Goal: Transaction & Acquisition: Download file/media

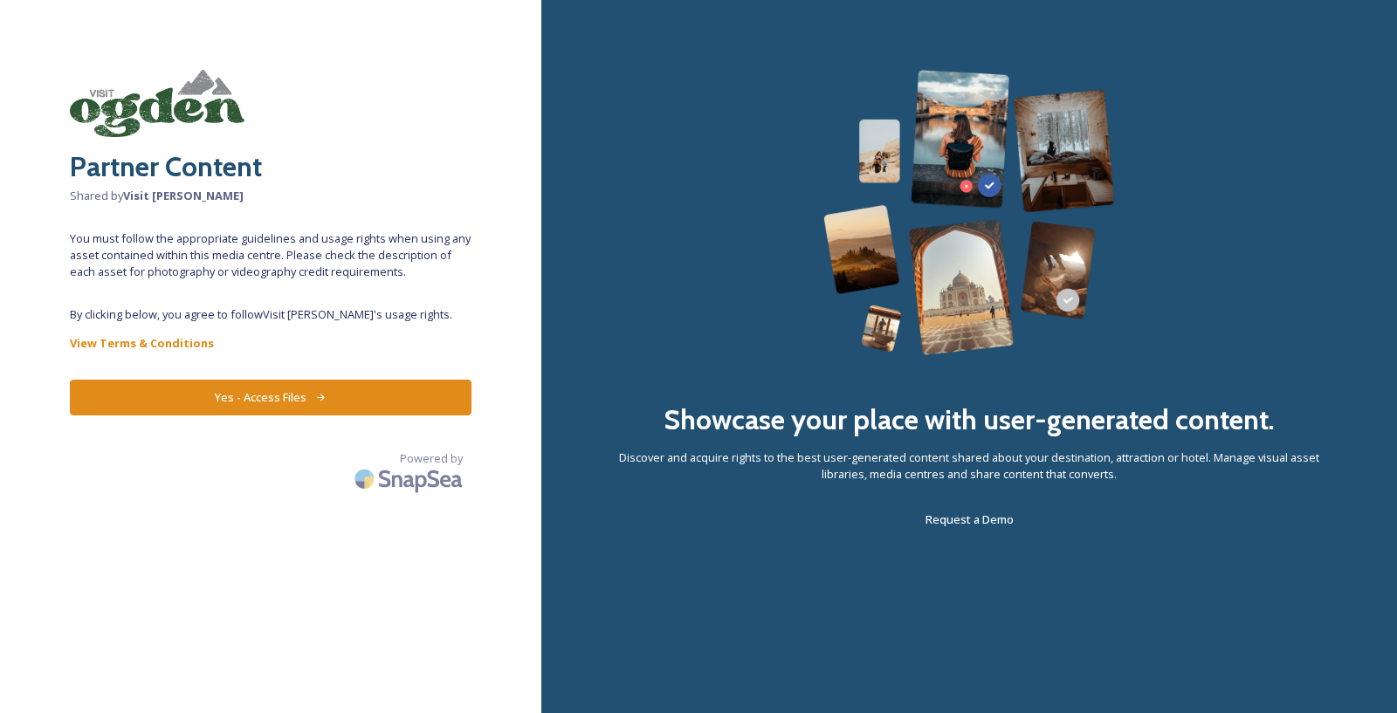
click at [316, 393] on icon at bounding box center [320, 397] width 11 height 11
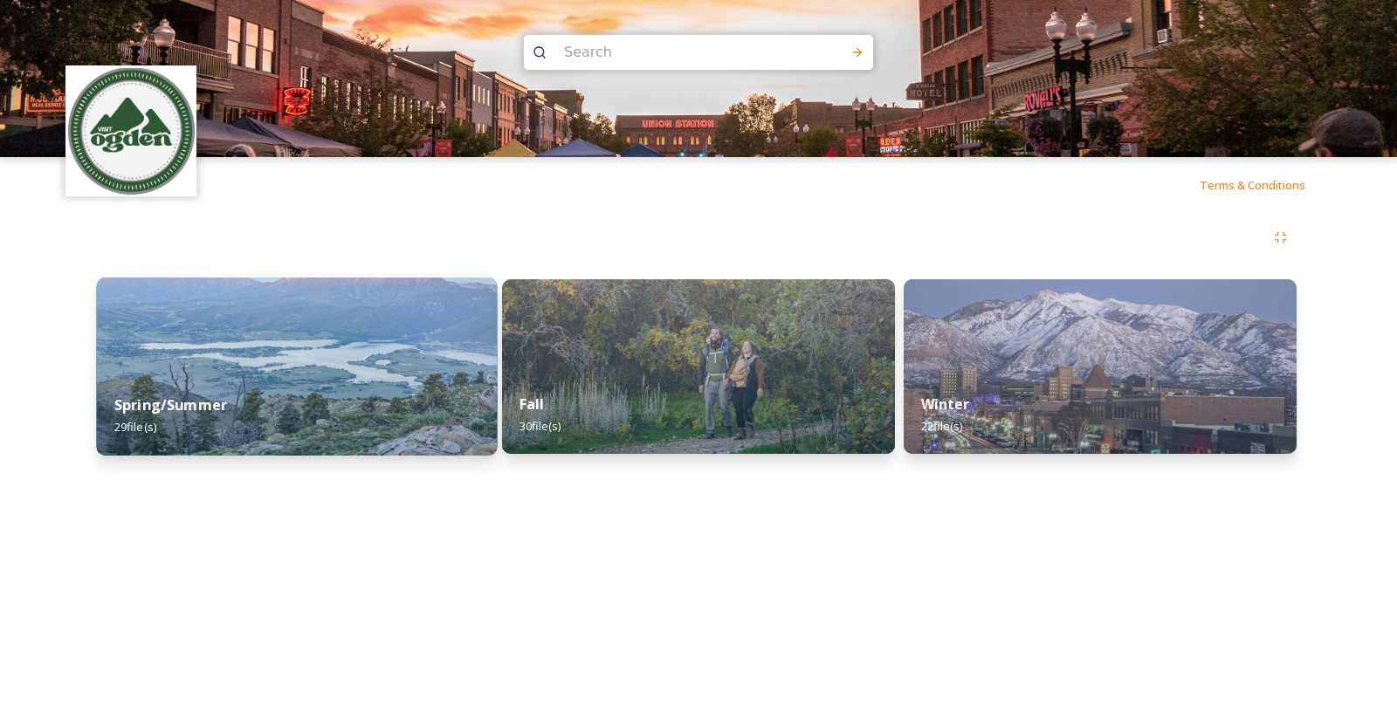
click at [368, 403] on div "Spring/Summer 29 file(s)" at bounding box center [297, 415] width 401 height 79
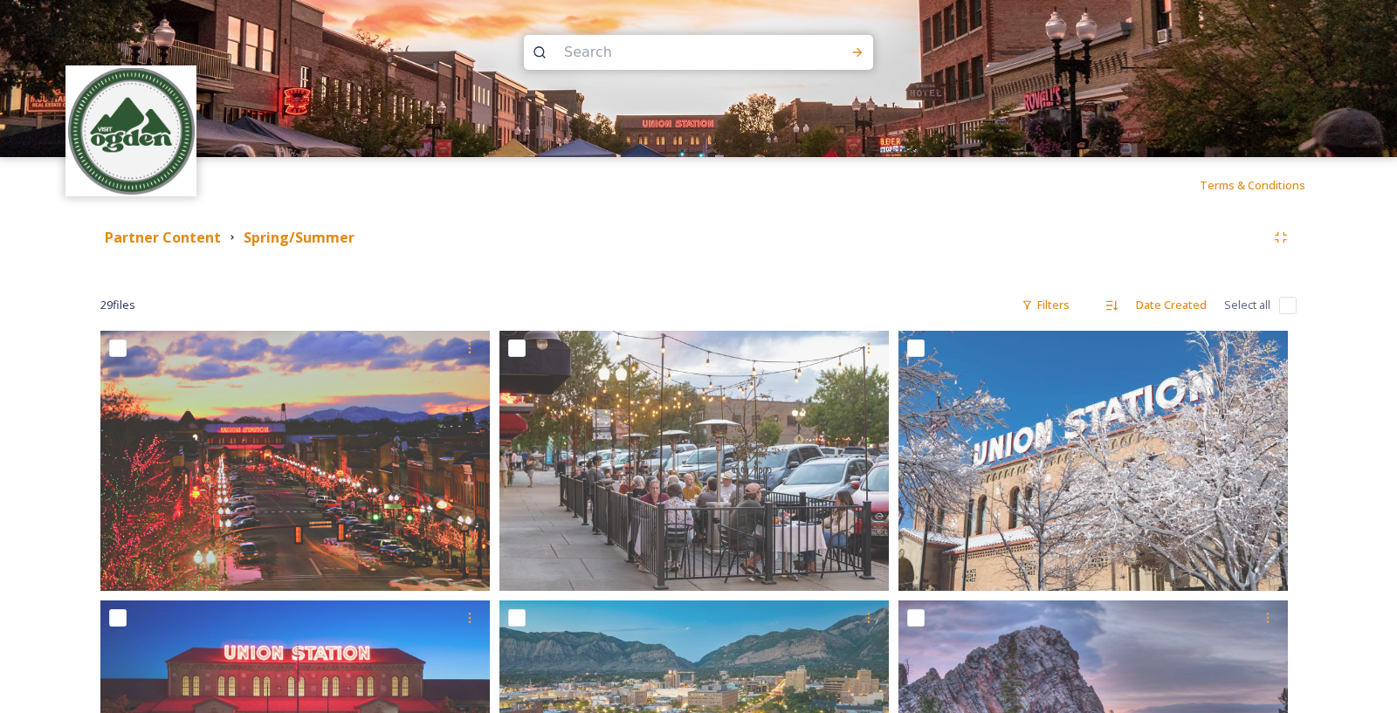
click at [1287, 308] on input "checkbox" at bounding box center [1287, 305] width 17 height 17
checkbox input "true"
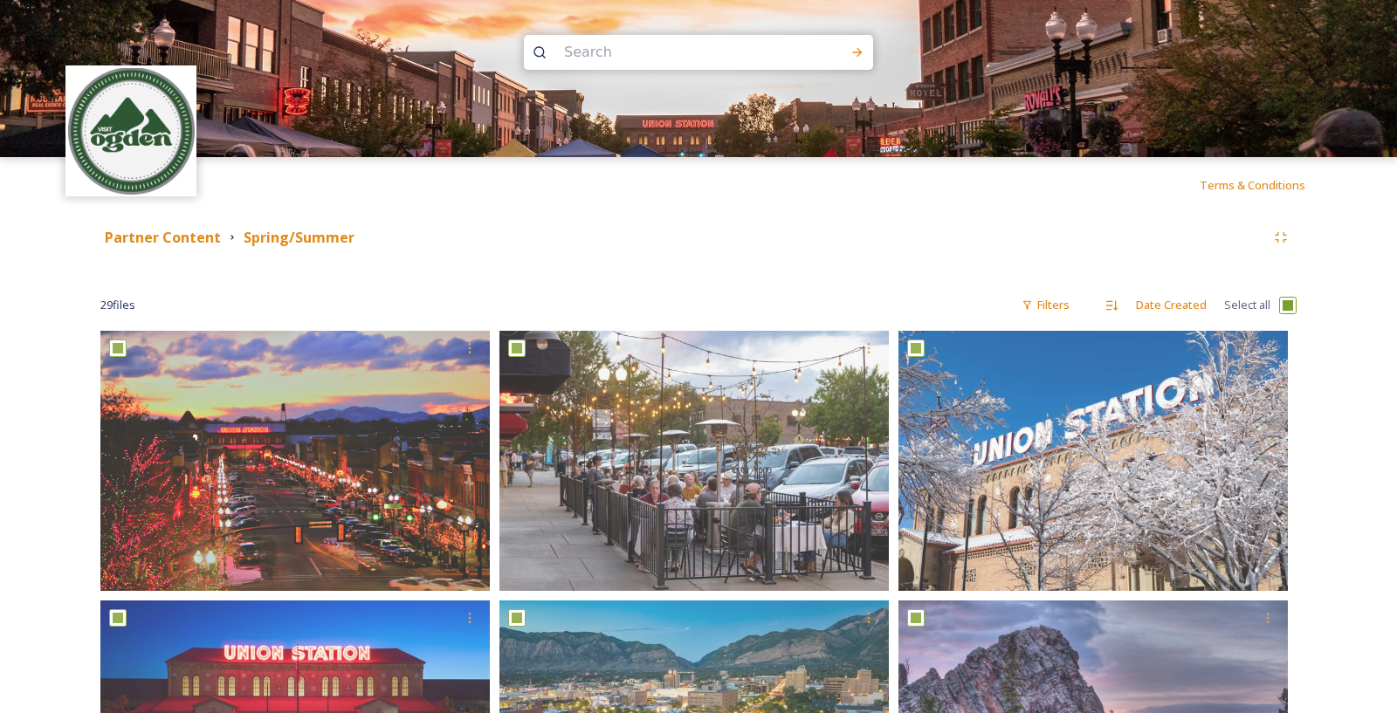
checkbox input "true"
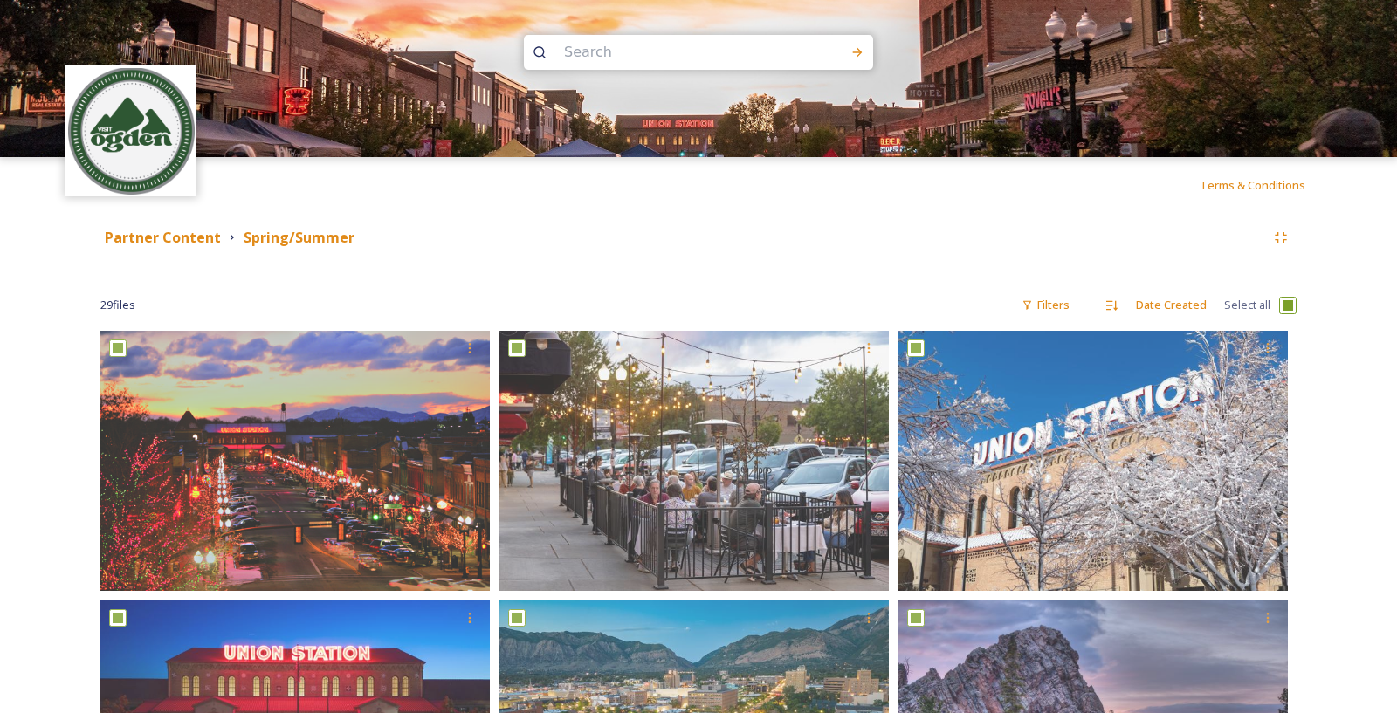
checkbox input "true"
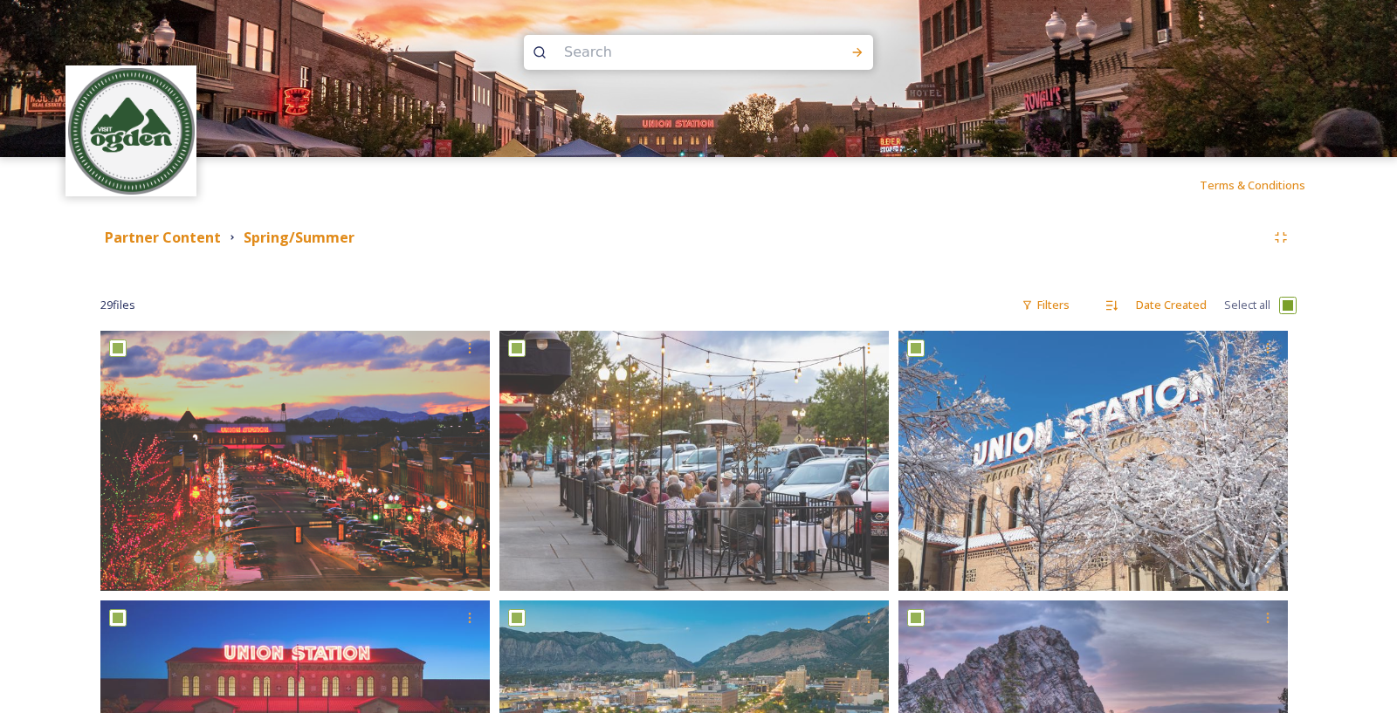
checkbox input "true"
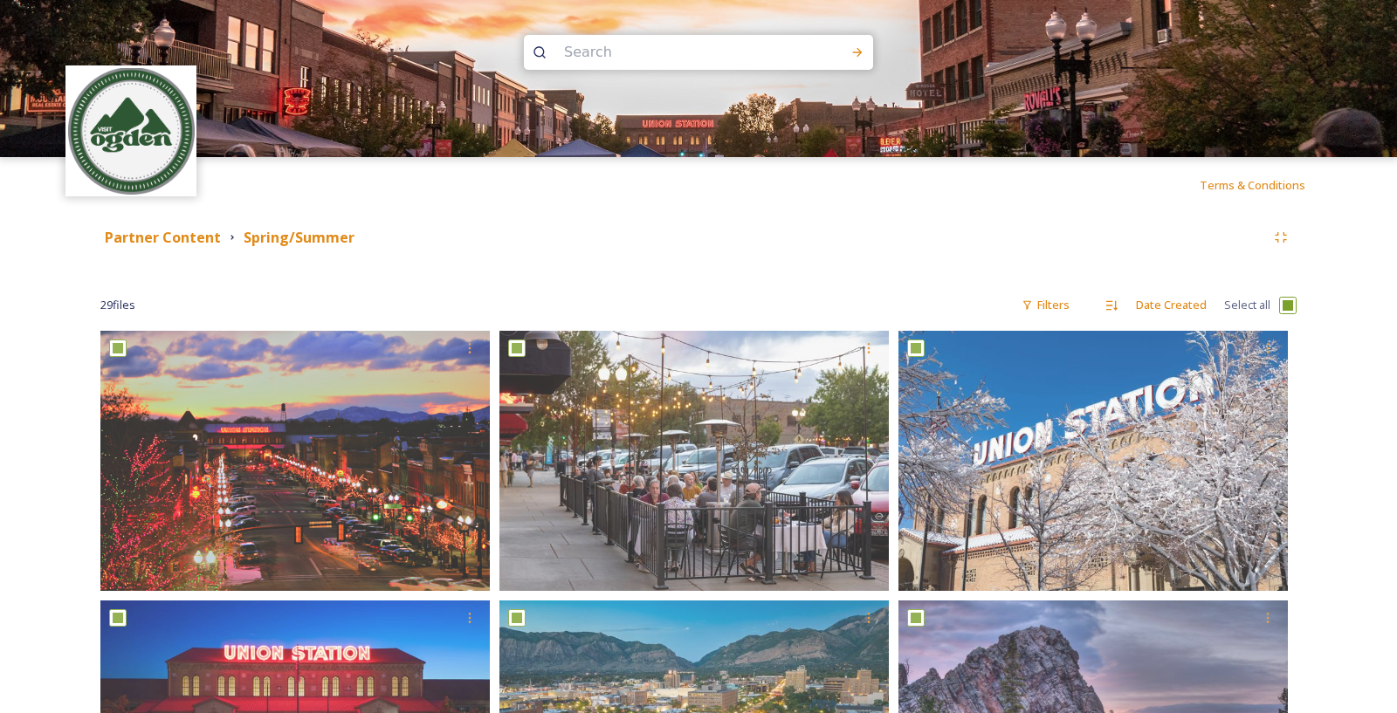
checkbox input "true"
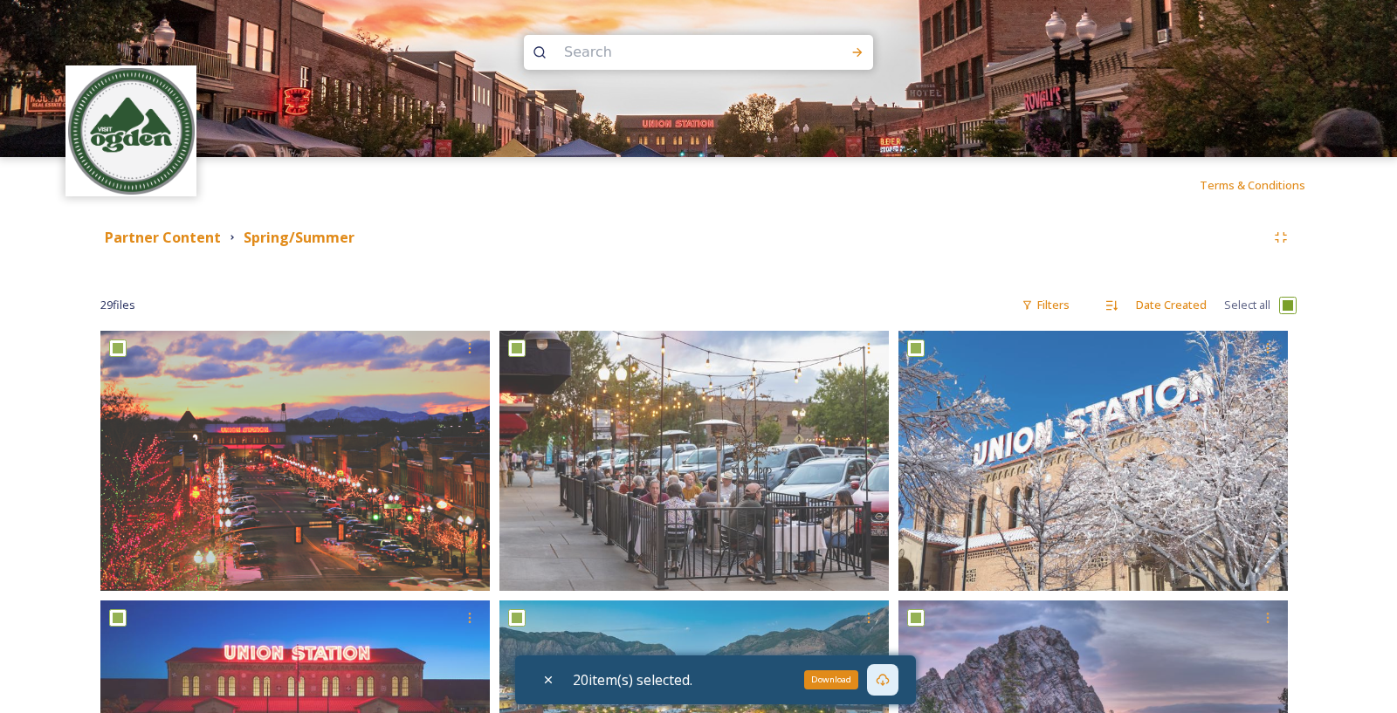
click at [898, 680] on div "Download" at bounding box center [882, 679] width 31 height 31
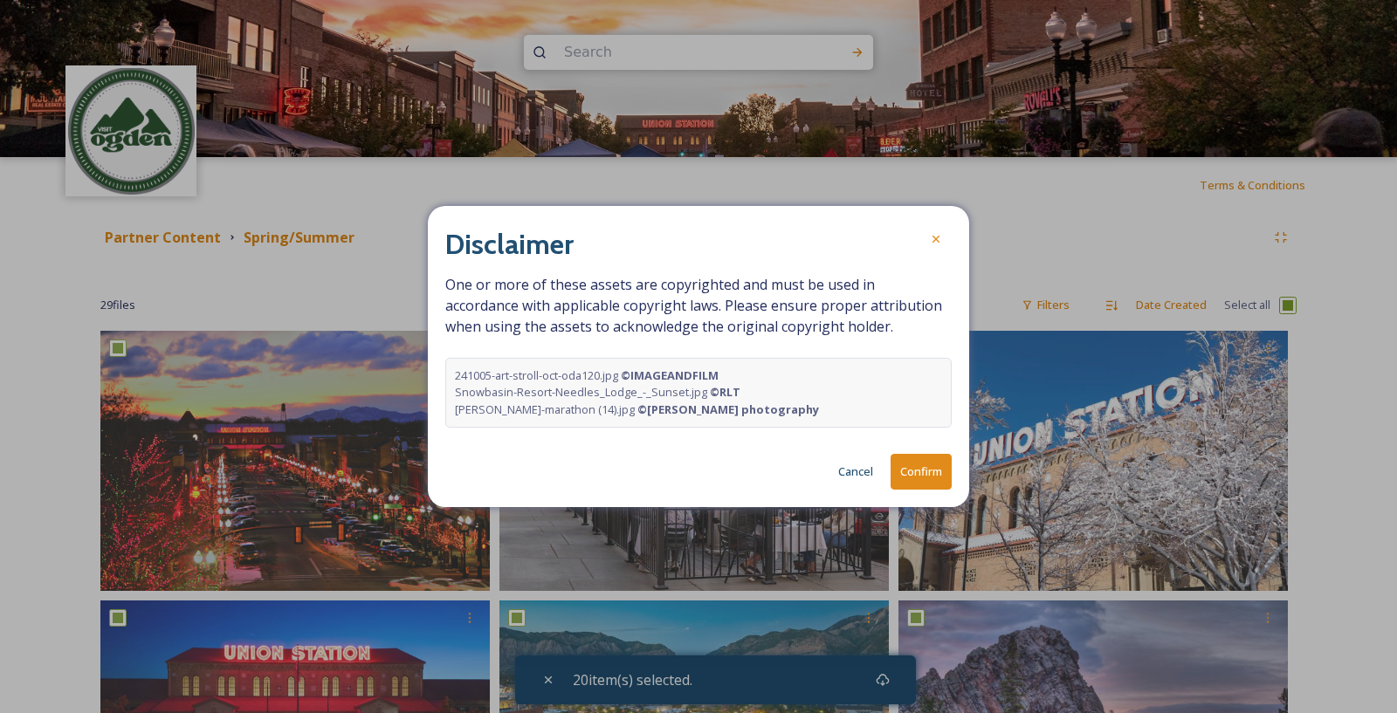
click at [911, 471] on button "Confirm" at bounding box center [921, 472] width 61 height 36
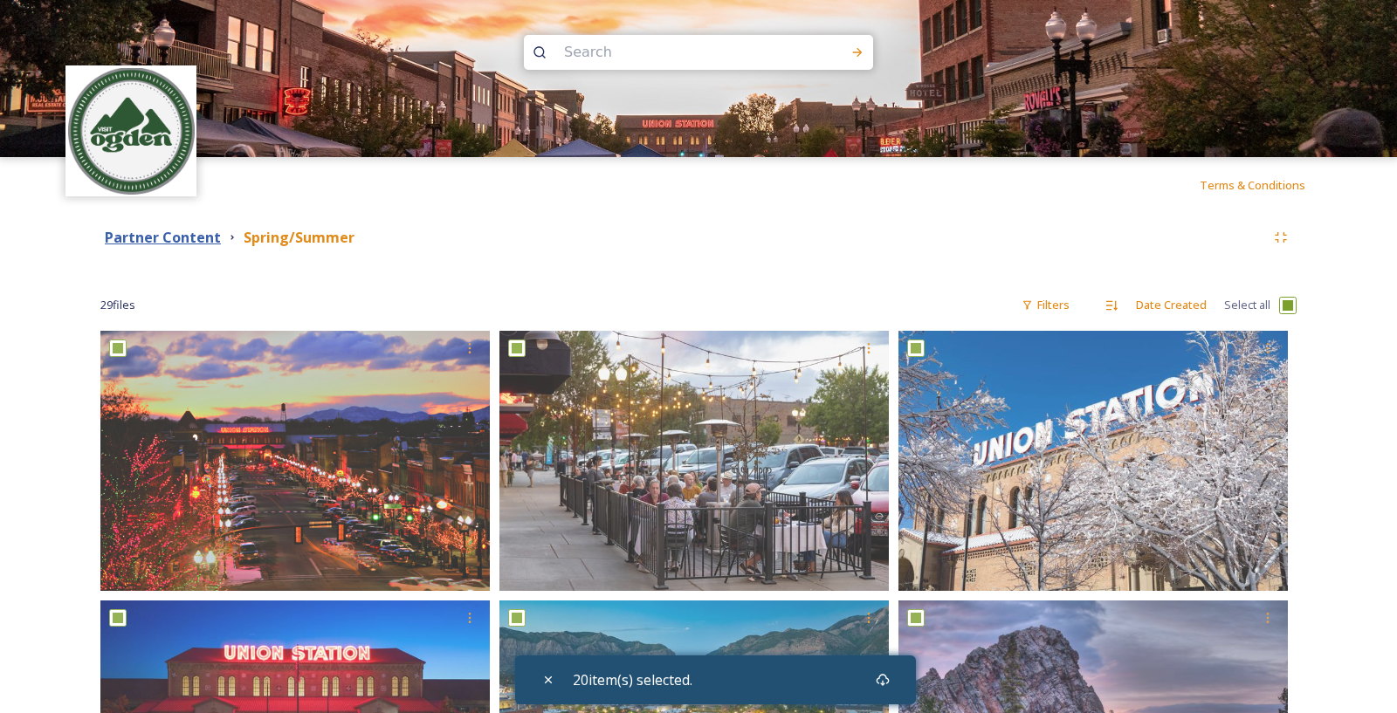
click at [200, 237] on strong "Partner Content" at bounding box center [163, 237] width 116 height 19
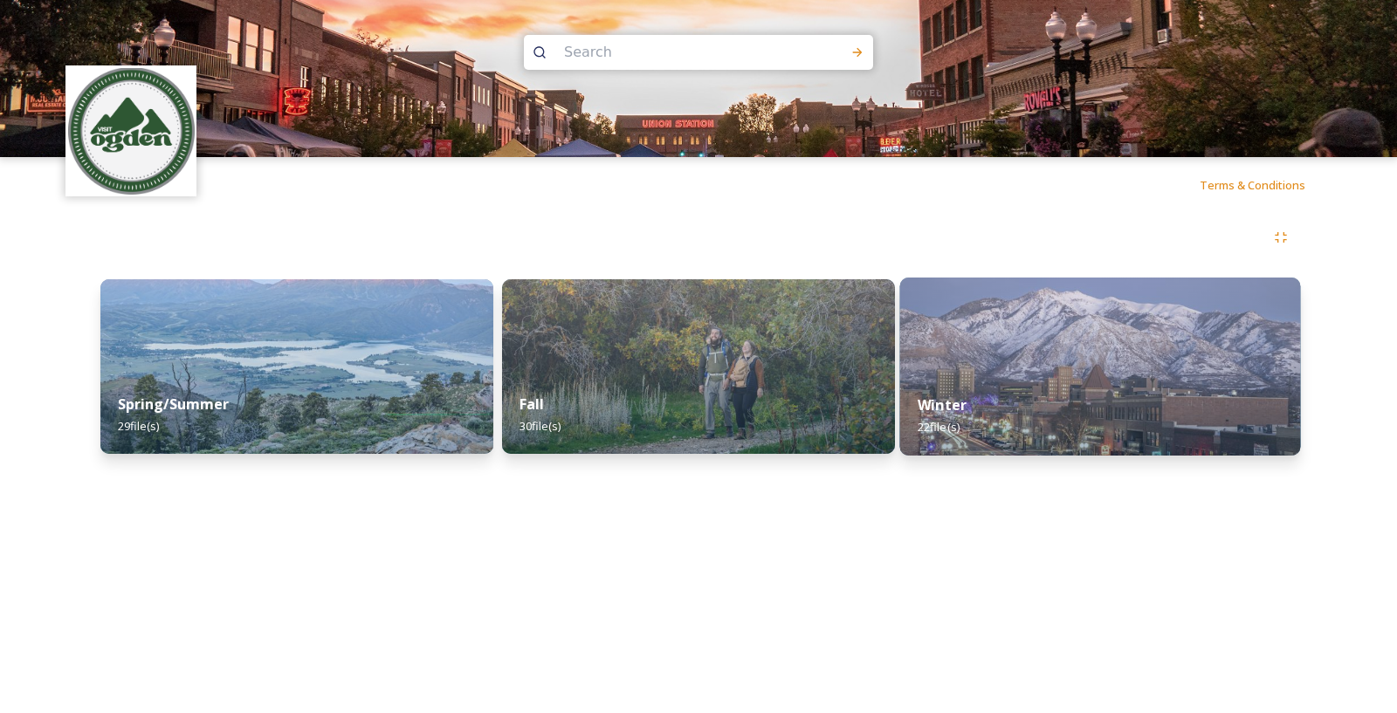
click at [997, 396] on div "Winter 22 file(s)" at bounding box center [1100, 415] width 401 height 79
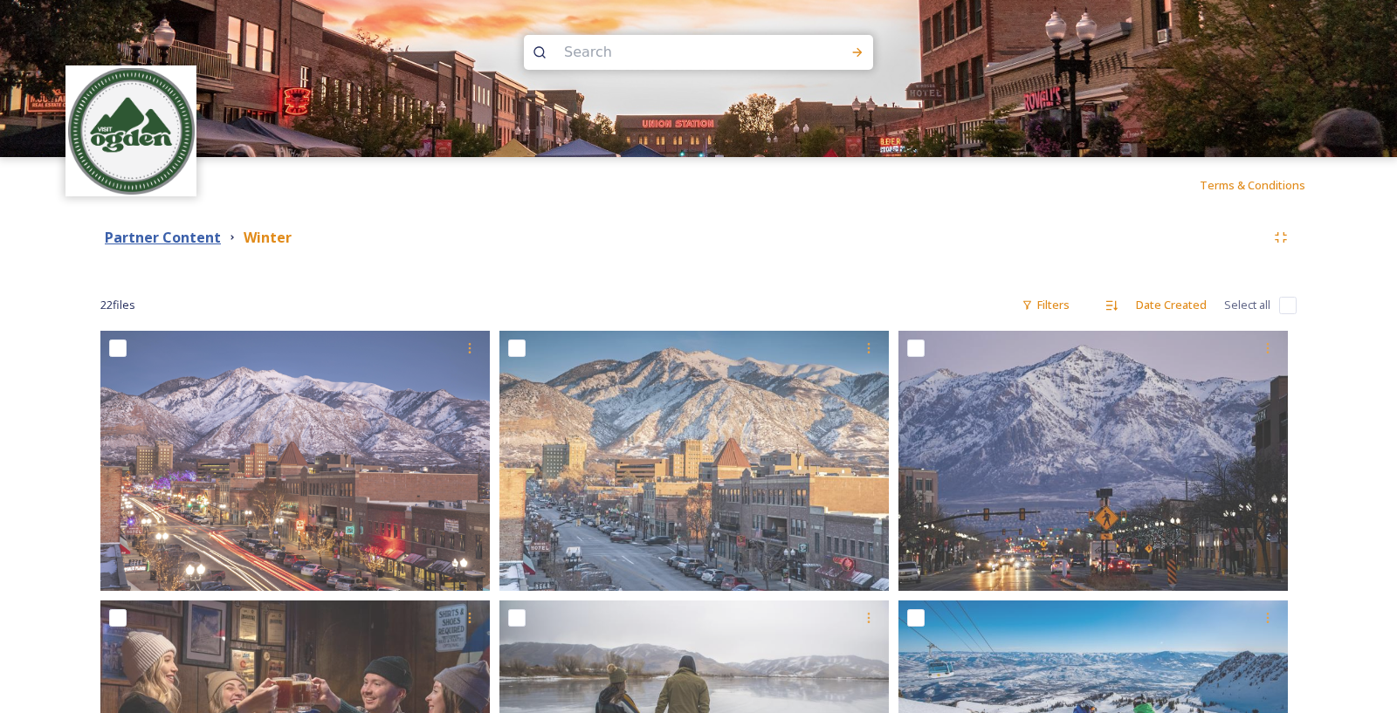
click at [189, 241] on strong "Partner Content" at bounding box center [163, 237] width 116 height 19
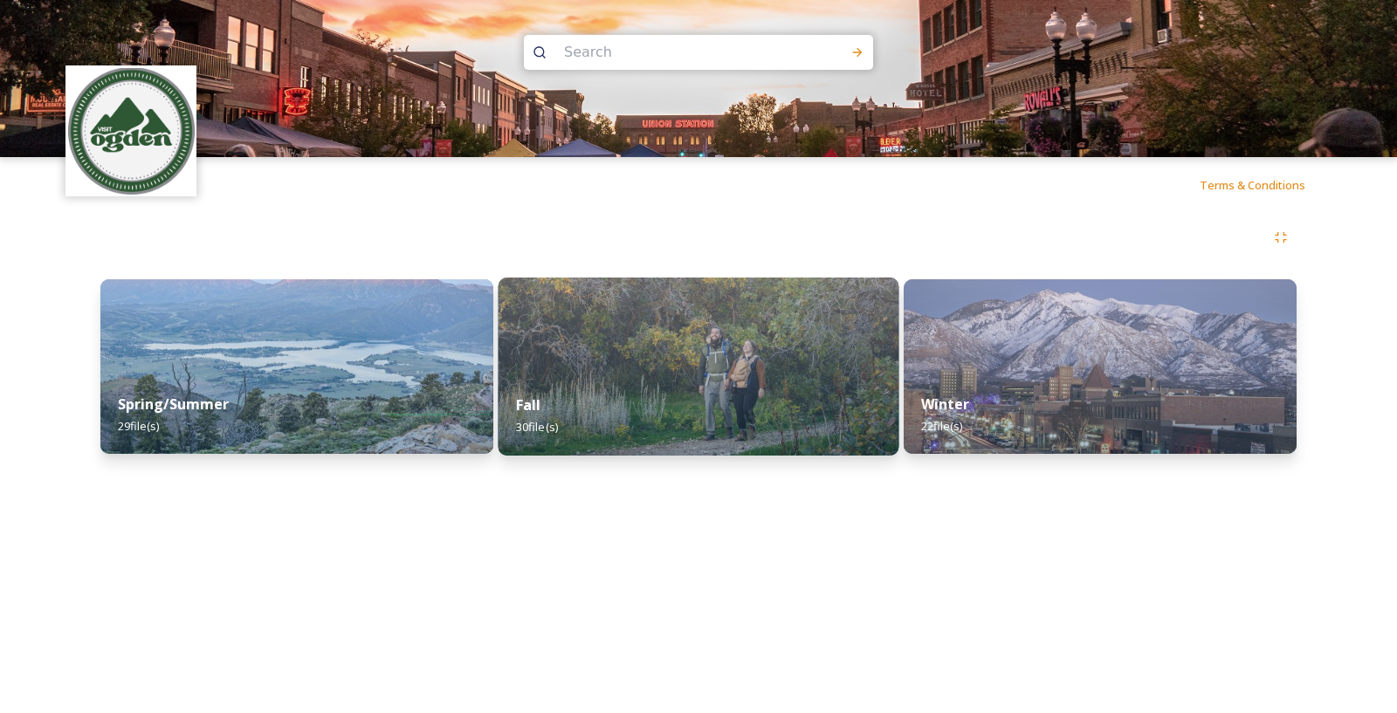
click at [571, 394] on div "Fall 30 file(s)" at bounding box center [699, 415] width 401 height 79
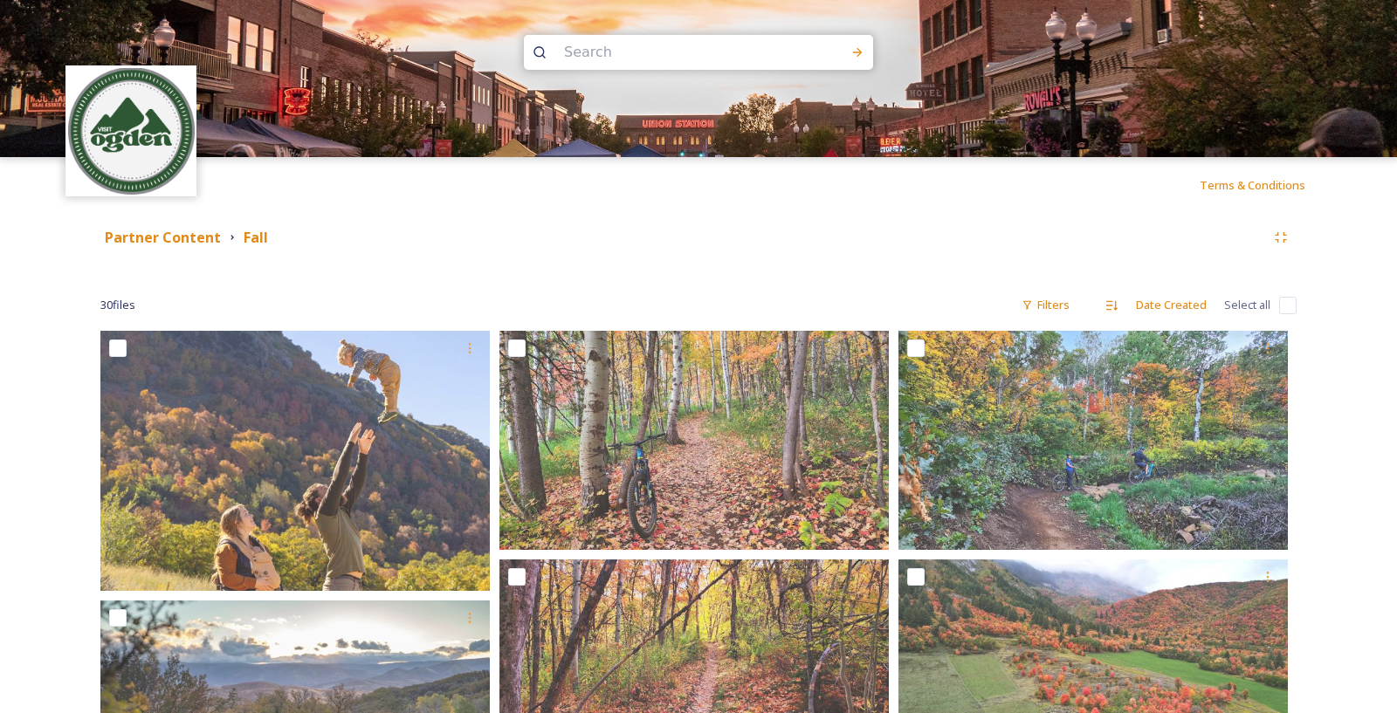
click at [1279, 306] on input "checkbox" at bounding box center [1287, 305] width 17 height 17
checkbox input "true"
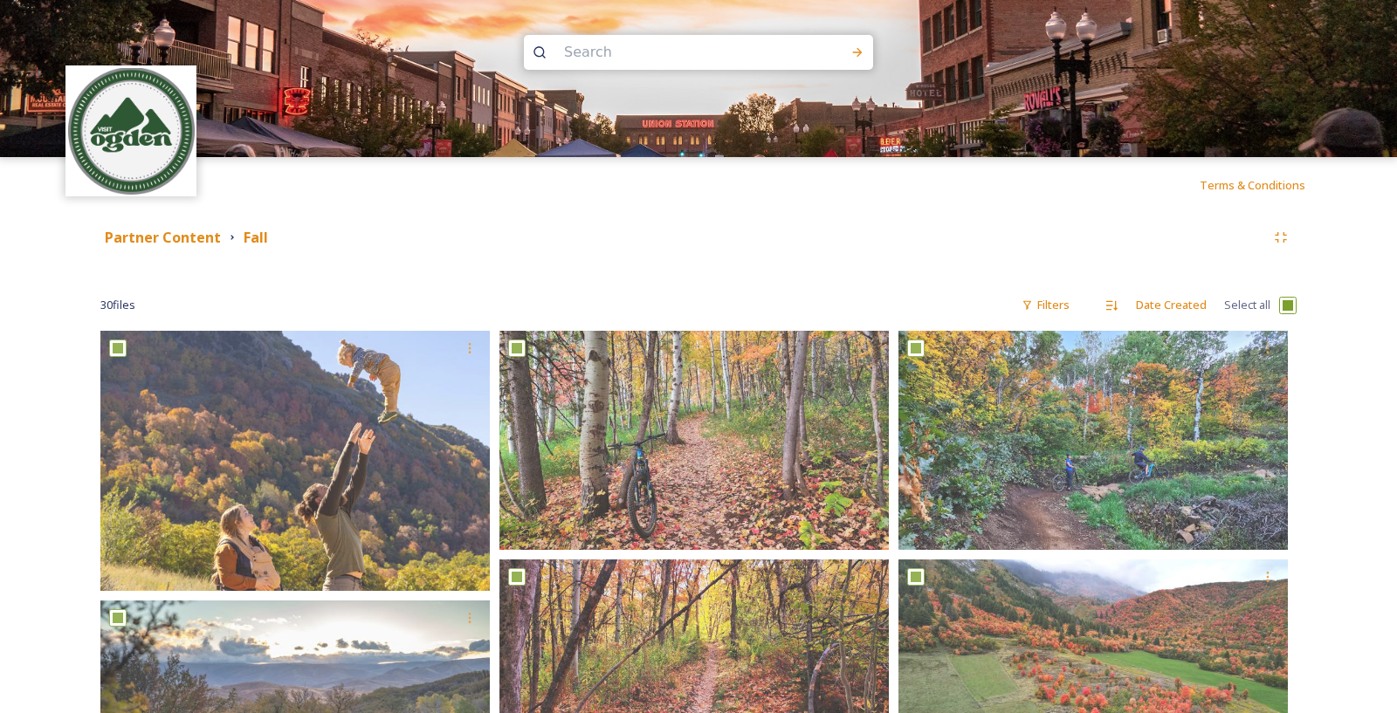
checkbox input "true"
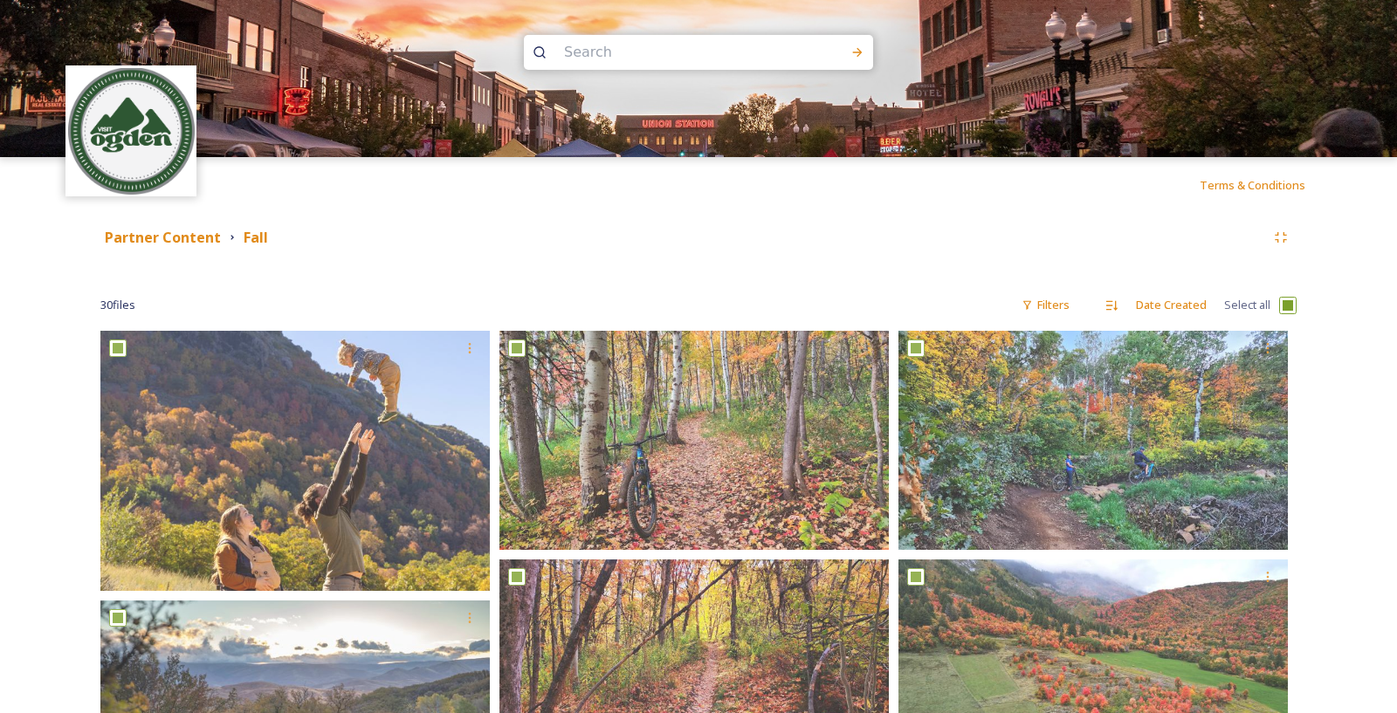
checkbox input "true"
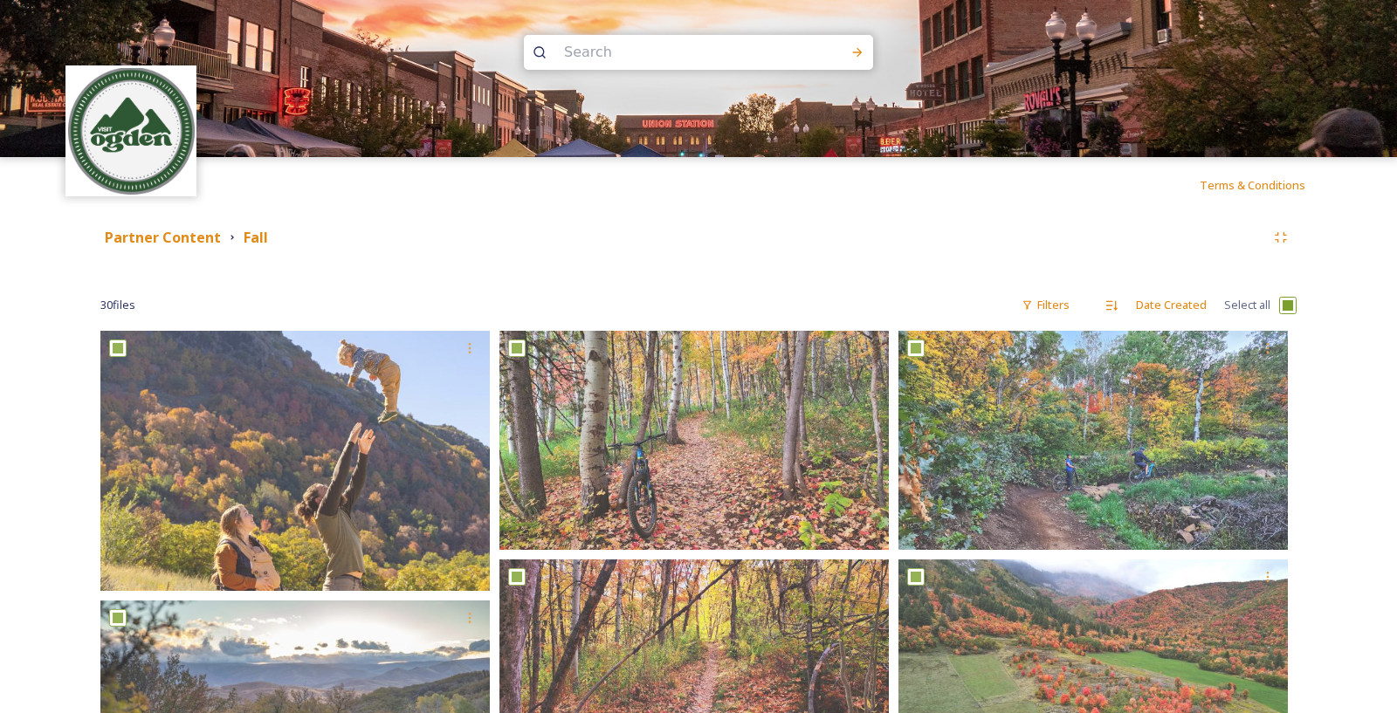
checkbox input "true"
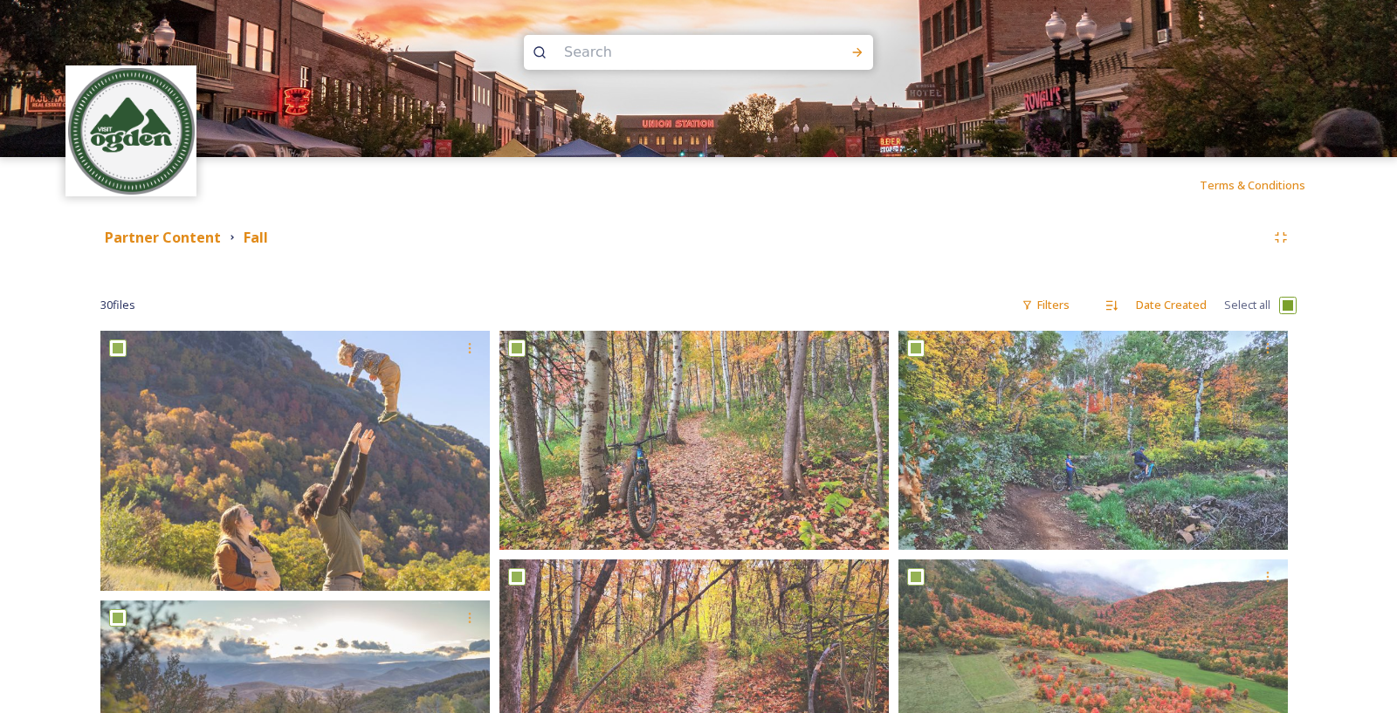
checkbox input "true"
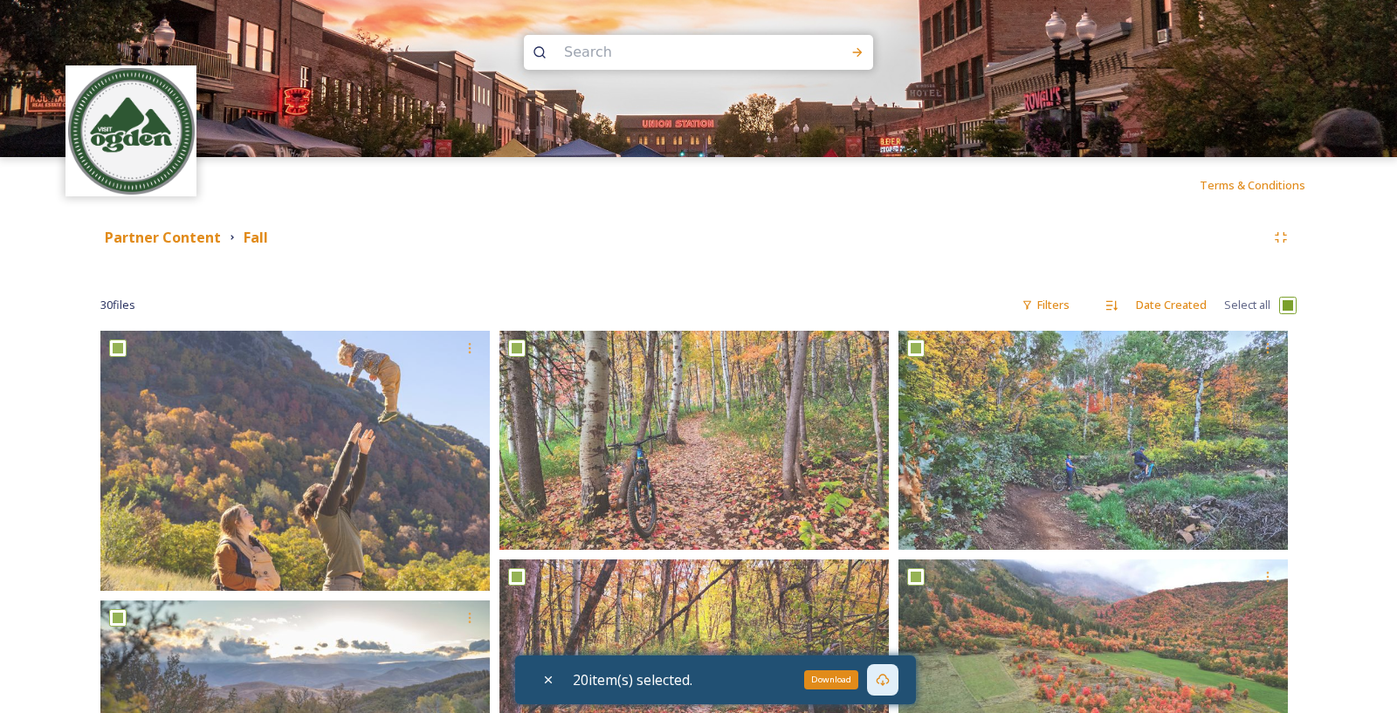
click at [885, 678] on icon at bounding box center [883, 680] width 14 height 14
click at [203, 238] on strong "Partner Content" at bounding box center [163, 237] width 116 height 19
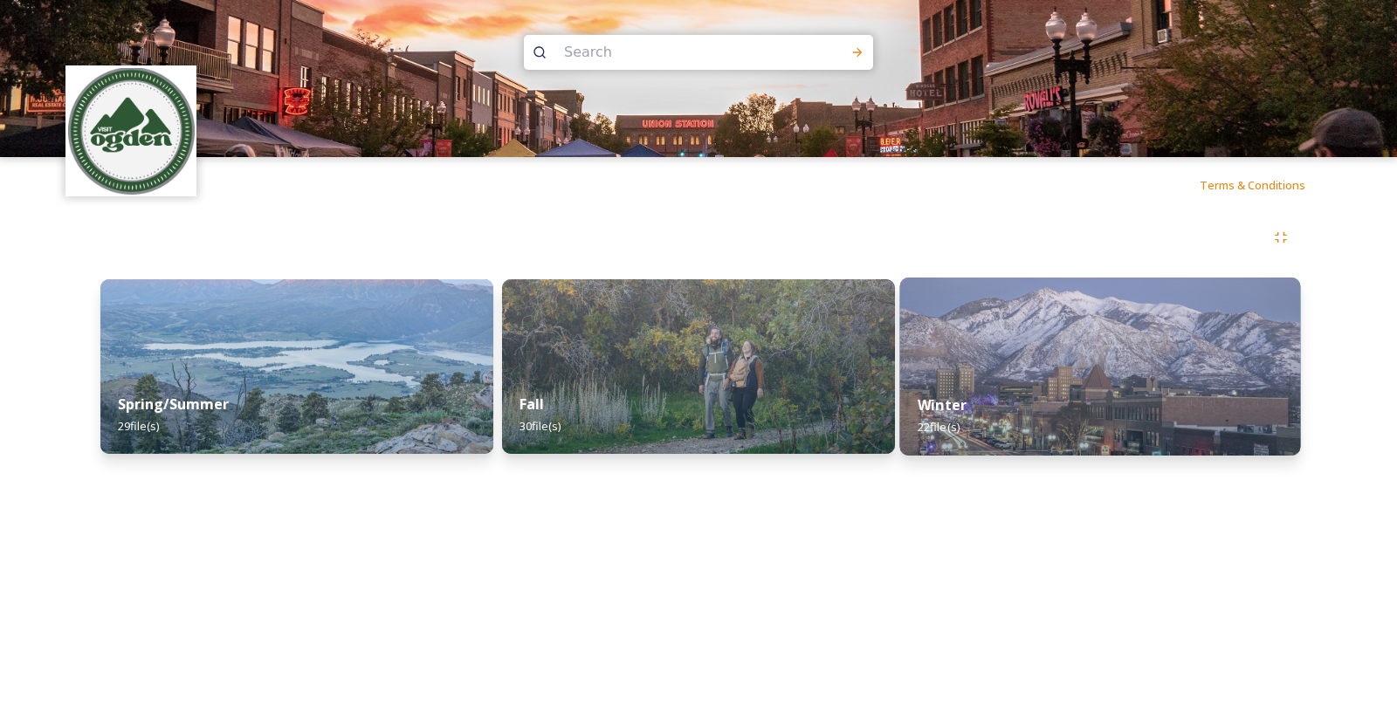
click at [962, 385] on div "Winter 22 file(s)" at bounding box center [1100, 415] width 401 height 79
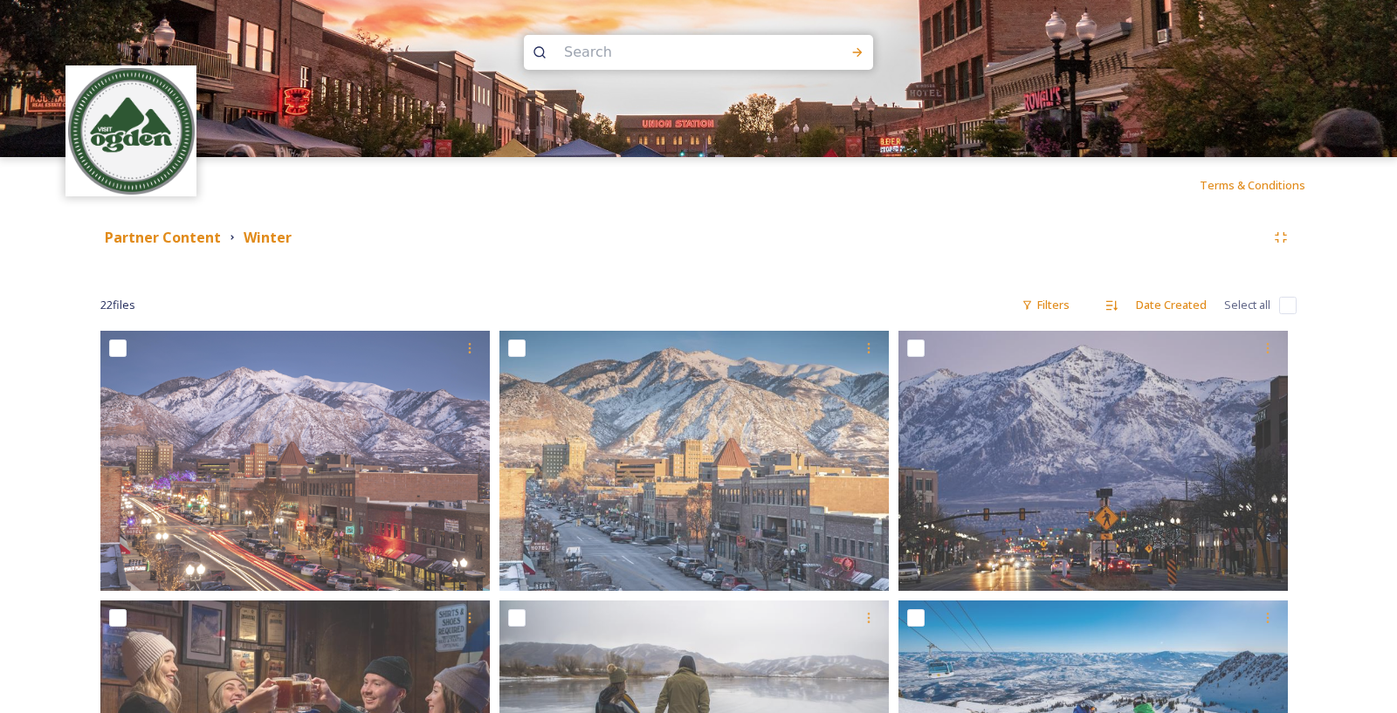
click at [1265, 306] on span "Select all" at bounding box center [1247, 305] width 46 height 17
click at [1278, 308] on div "22 file s Filters Date Created Select all" at bounding box center [698, 305] width 1196 height 34
click at [1282, 308] on input "checkbox" at bounding box center [1287, 305] width 17 height 17
checkbox input "true"
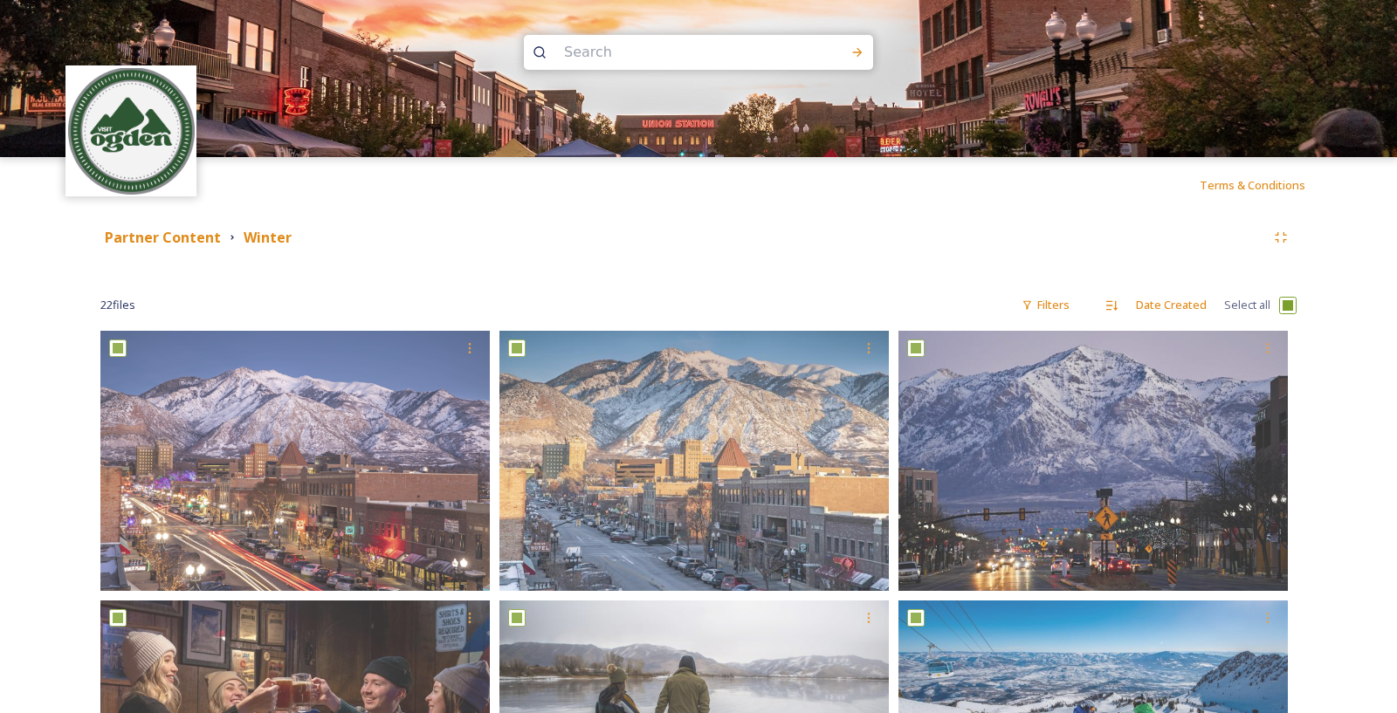
checkbox input "true"
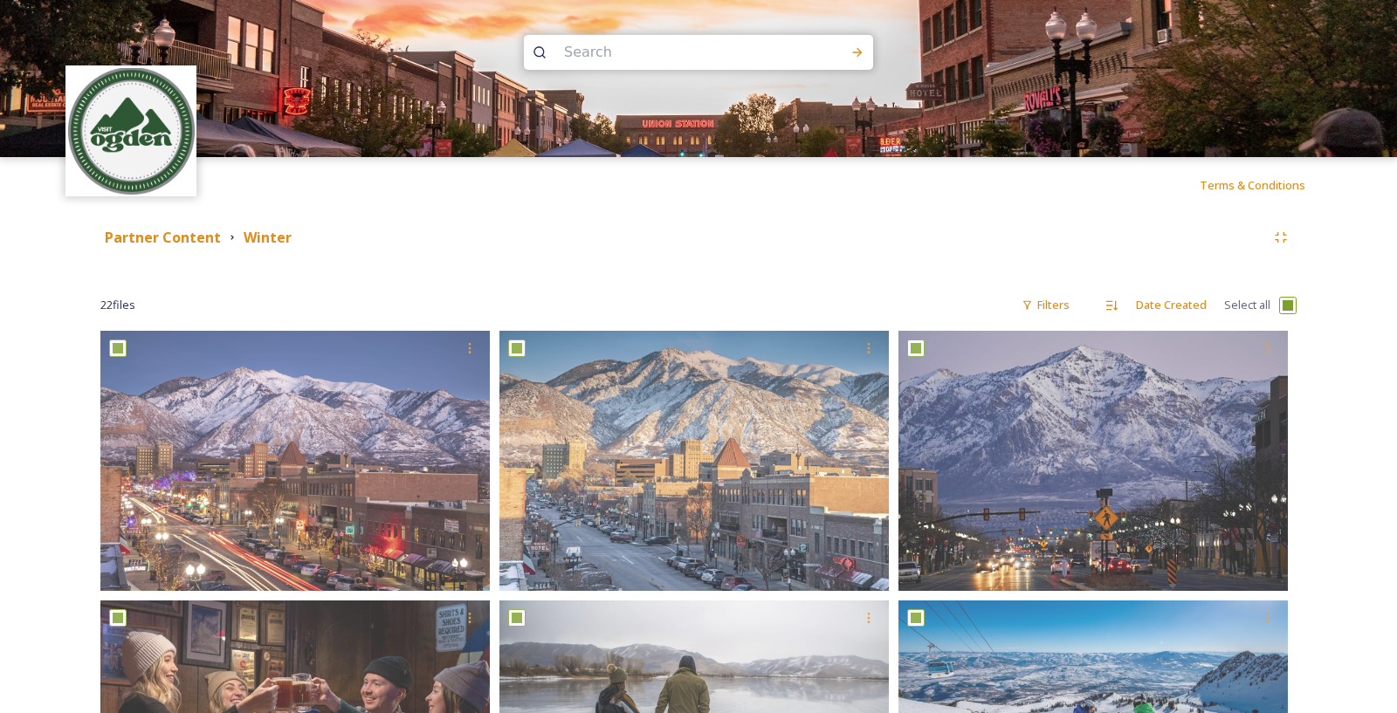
checkbox input "true"
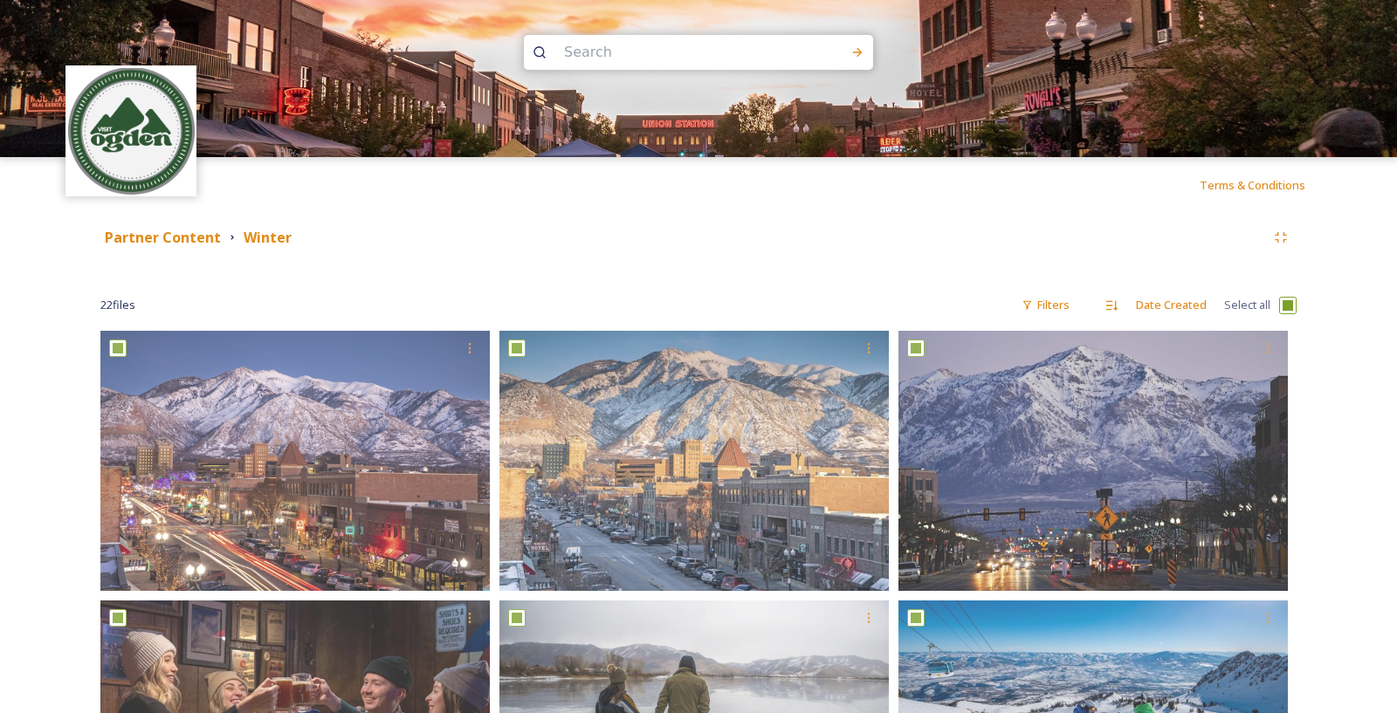
checkbox input "true"
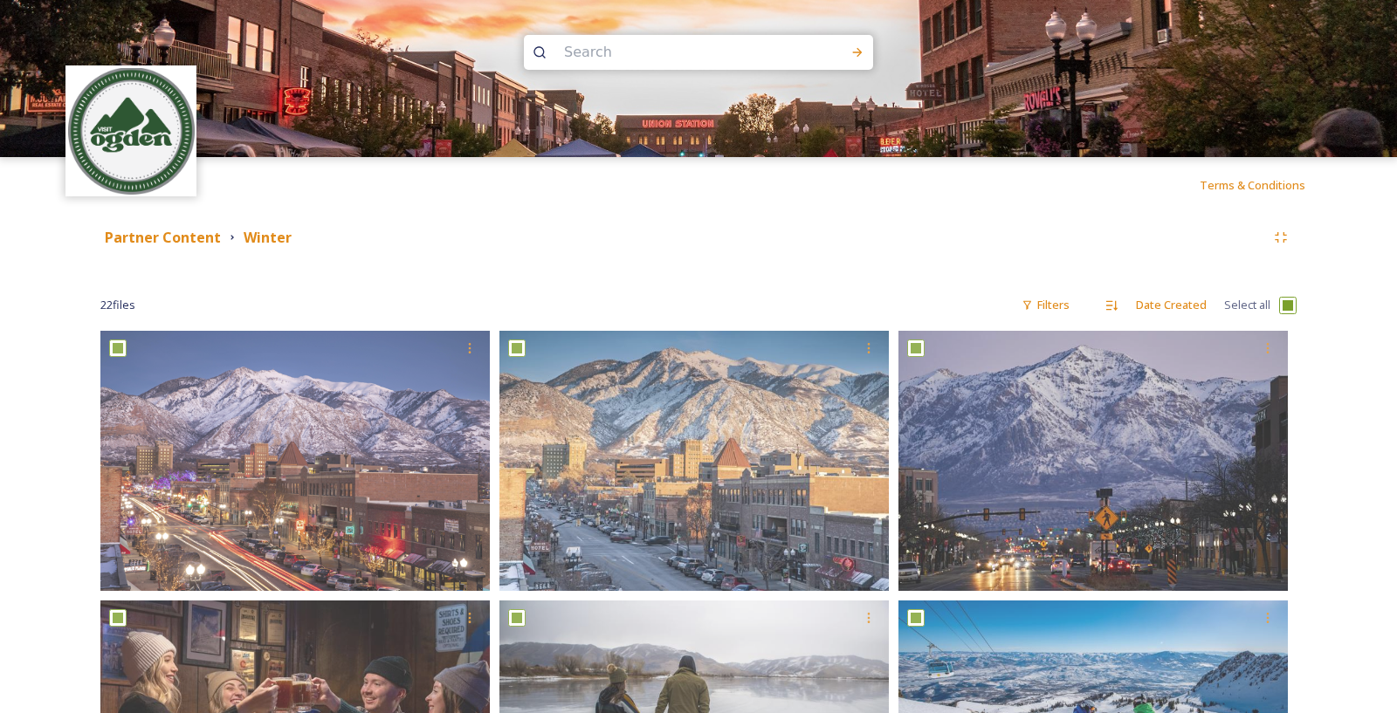
checkbox input "true"
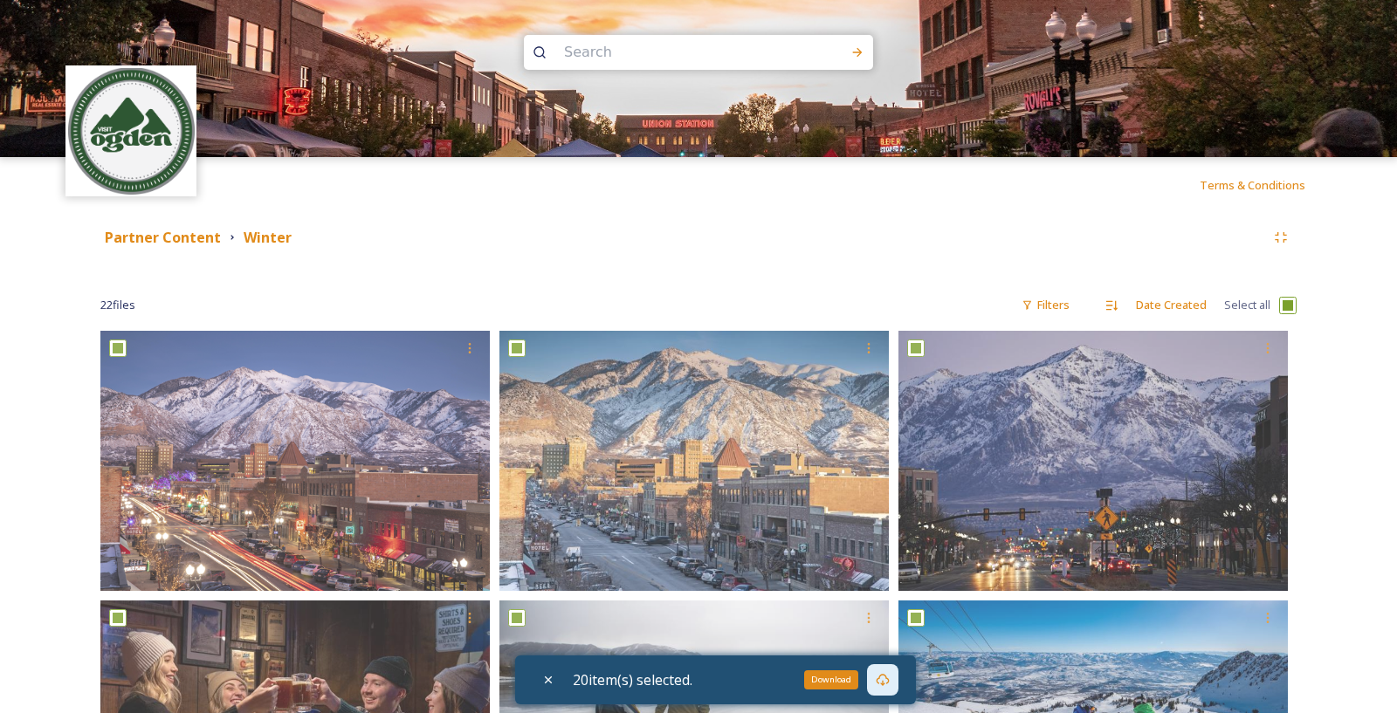
click at [890, 684] on icon at bounding box center [883, 680] width 13 height 12
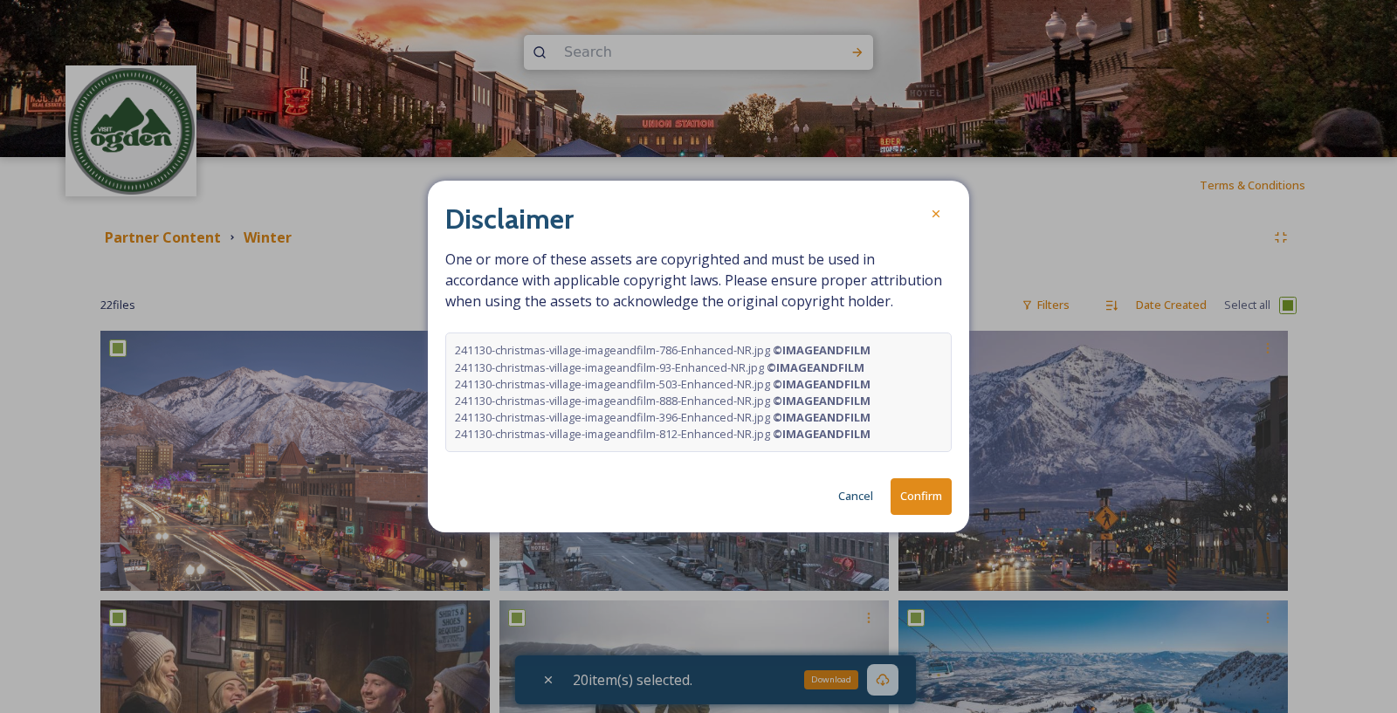
click at [933, 490] on button "Confirm" at bounding box center [921, 496] width 61 height 36
